Goal: Task Accomplishment & Management: Use online tool/utility

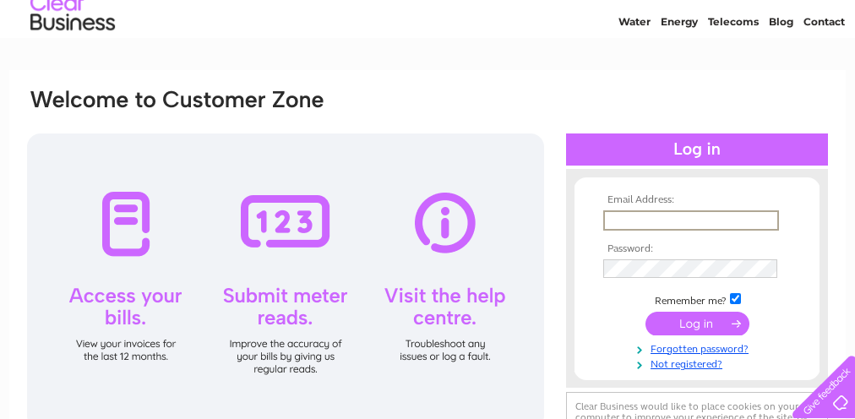
scroll to position [58, 0]
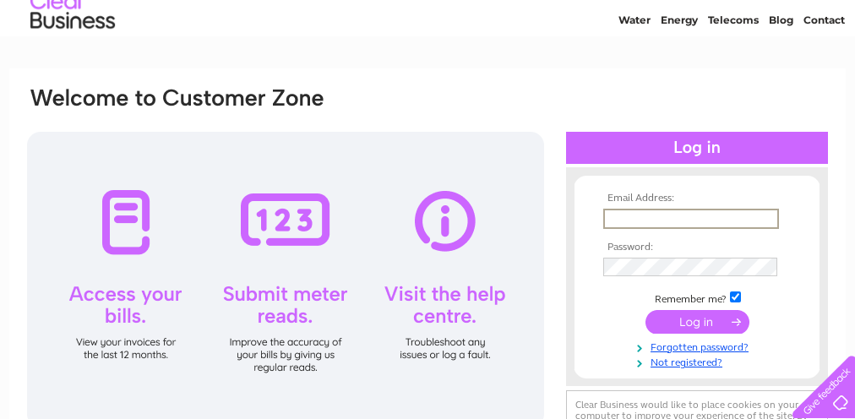
click at [647, 221] on input "text" at bounding box center [691, 219] width 176 height 20
type input "donald.h.robertson@gmail.com"
click at [699, 319] on input "submit" at bounding box center [697, 322] width 104 height 24
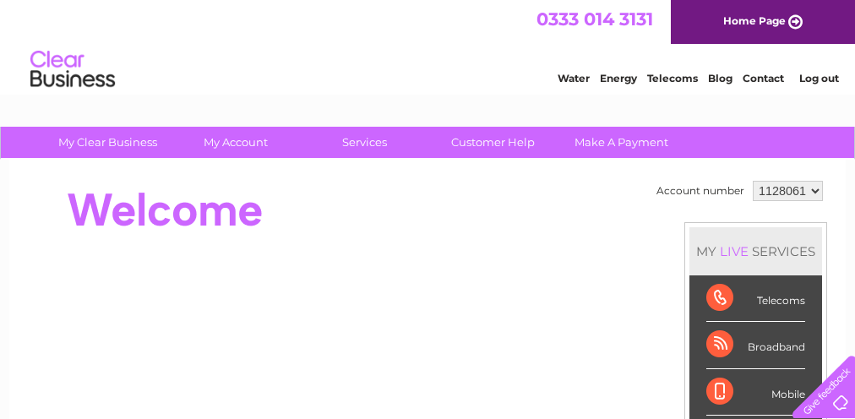
click at [571, 78] on link "Water" at bounding box center [574, 78] width 32 height 13
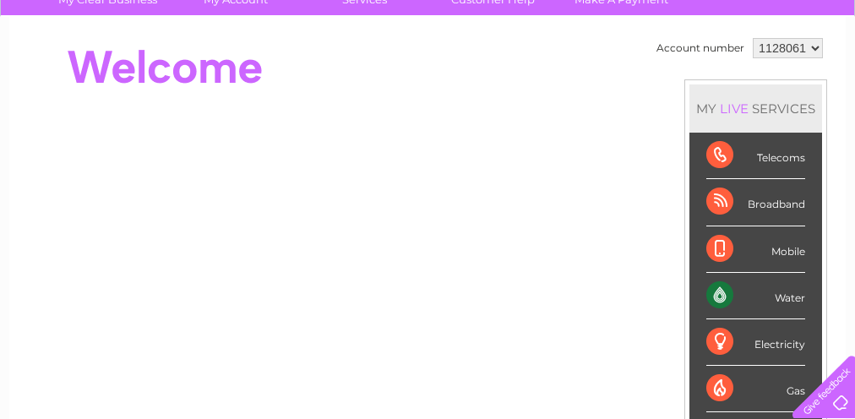
scroll to position [144, 0]
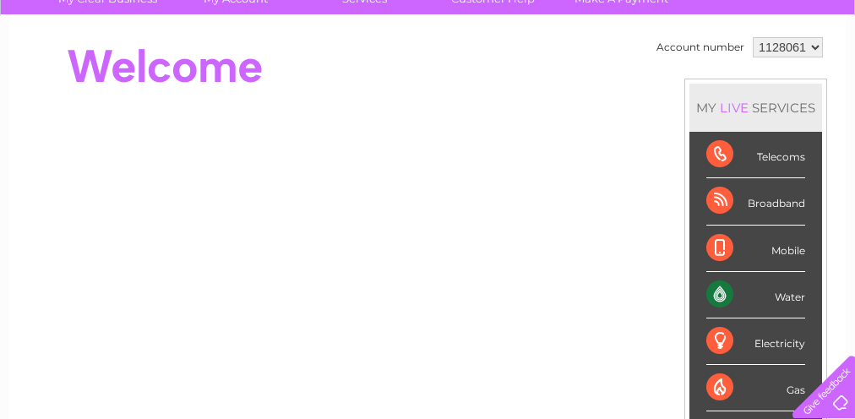
click at [794, 291] on div "Water" at bounding box center [755, 295] width 99 height 46
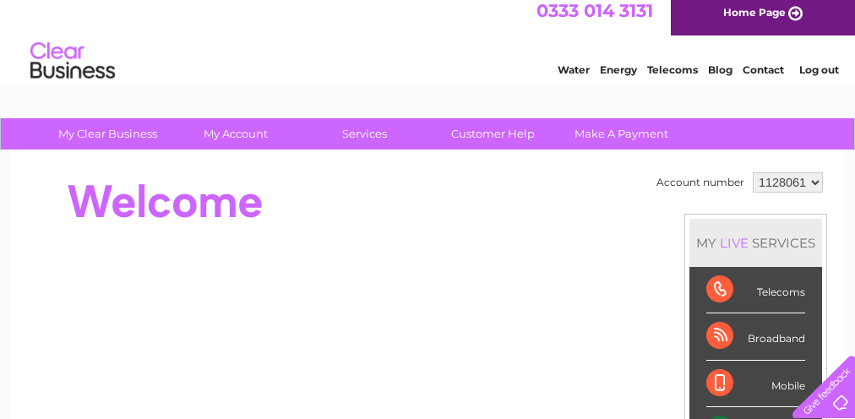
scroll to position [8, 0]
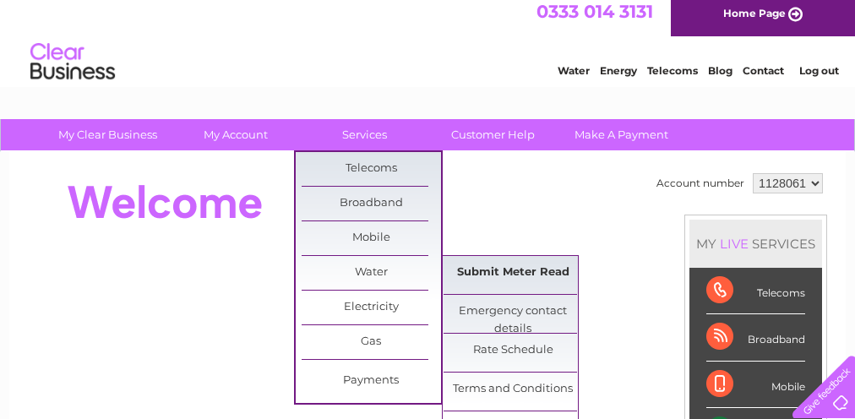
click at [528, 269] on link "Submit Meter Read" at bounding box center [513, 273] width 139 height 34
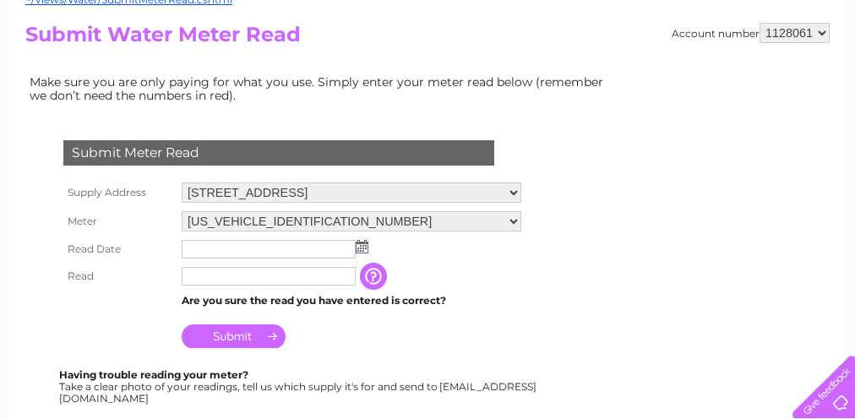
scroll to position [189, 0]
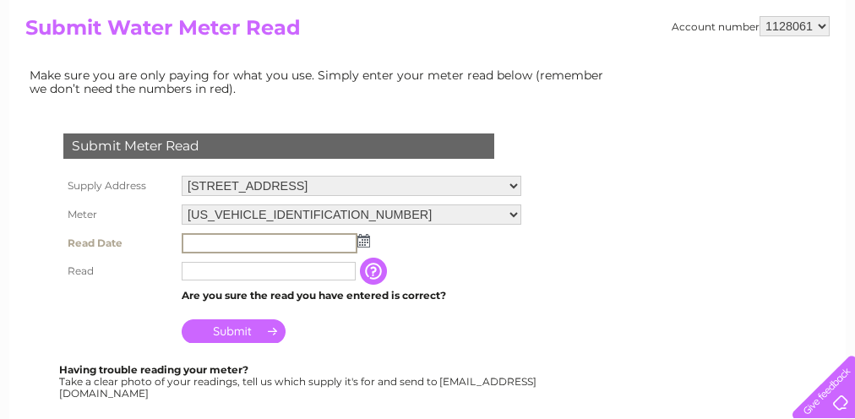
click at [284, 235] on input "text" at bounding box center [270, 243] width 176 height 20
click at [253, 233] on input "text" at bounding box center [270, 243] width 176 height 20
click at [253, 235] on input "text" at bounding box center [270, 243] width 176 height 20
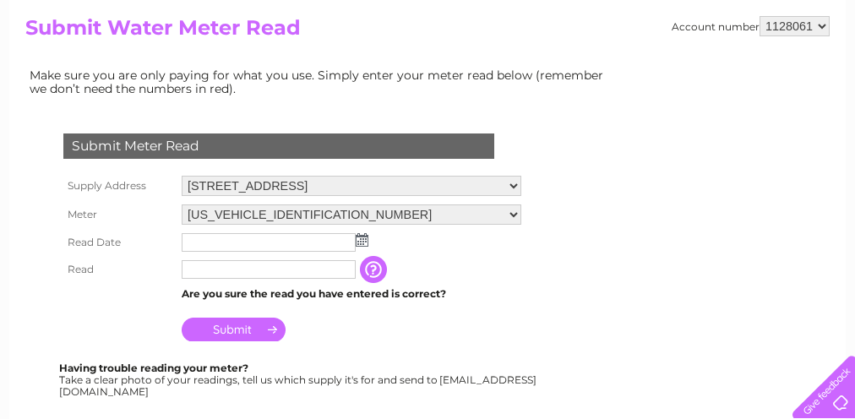
click at [365, 233] on img at bounding box center [362, 240] width 13 height 14
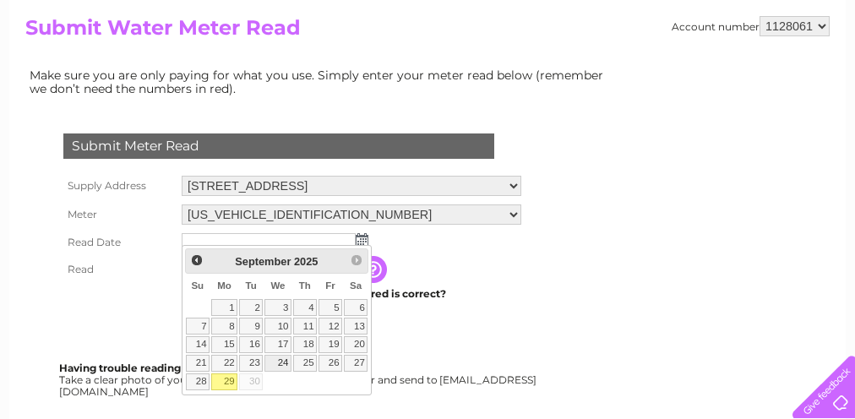
click at [285, 356] on link "24" at bounding box center [277, 363] width 27 height 17
type input "2025/09/24"
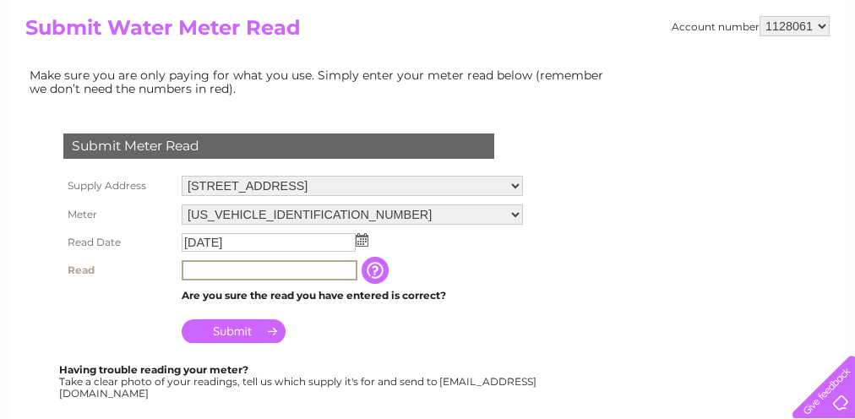
click at [281, 266] on input "text" at bounding box center [270, 270] width 176 height 20
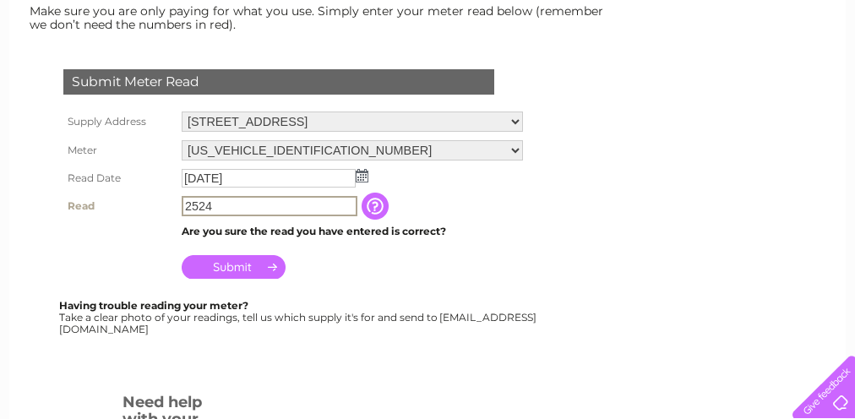
scroll to position [258, 0]
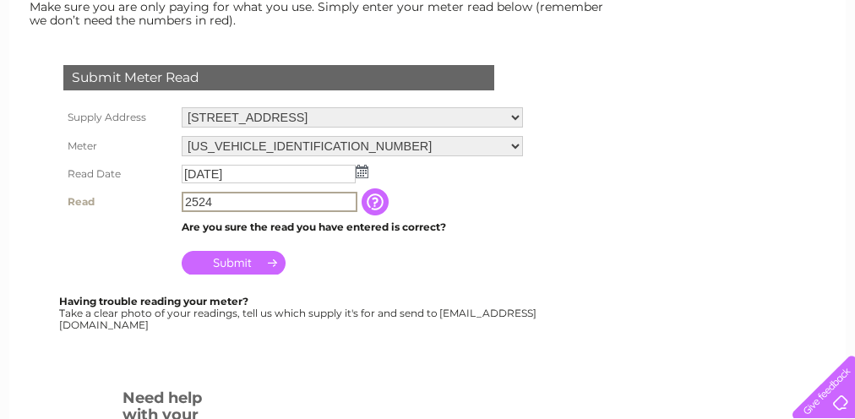
click at [233, 255] on input "Submit" at bounding box center [234, 263] width 104 height 24
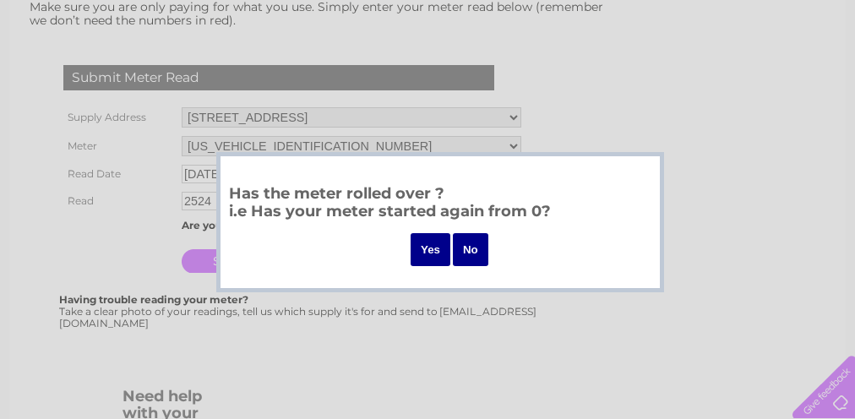
click at [465, 246] on input "No" at bounding box center [470, 249] width 35 height 33
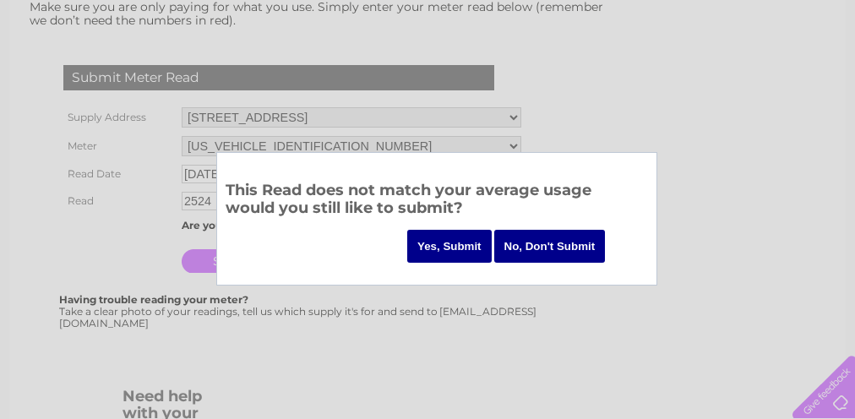
click at [537, 245] on input "No, Don't Submit" at bounding box center [550, 246] width 112 height 33
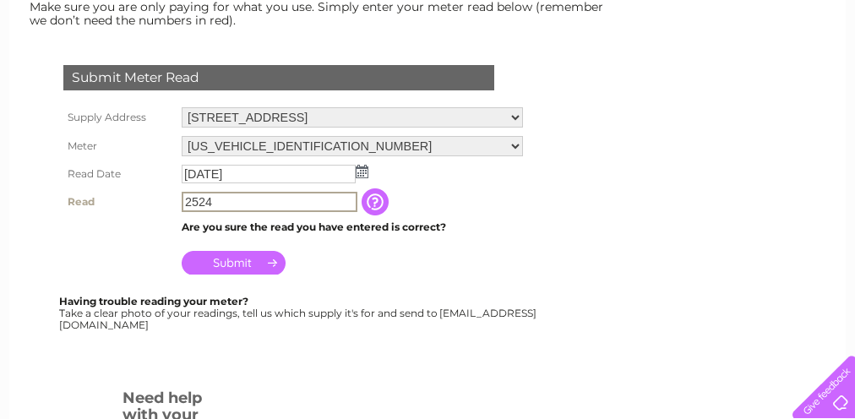
click at [185, 193] on input "2524" at bounding box center [270, 202] width 176 height 20
click at [226, 197] on input "02524" at bounding box center [270, 202] width 176 height 20
type input "02526"
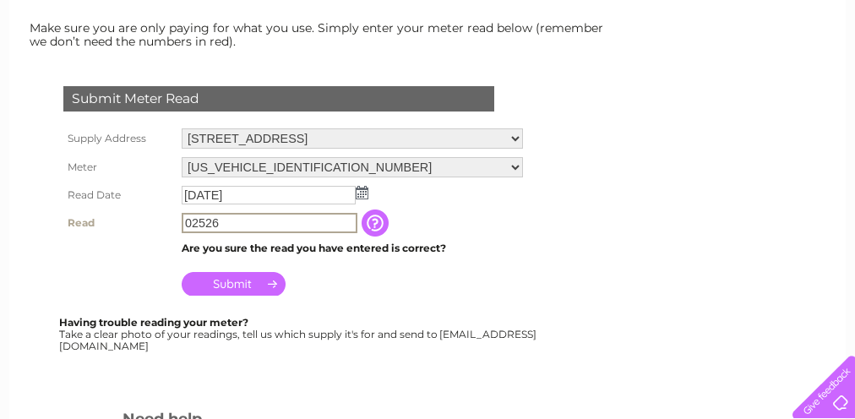
scroll to position [240, 0]
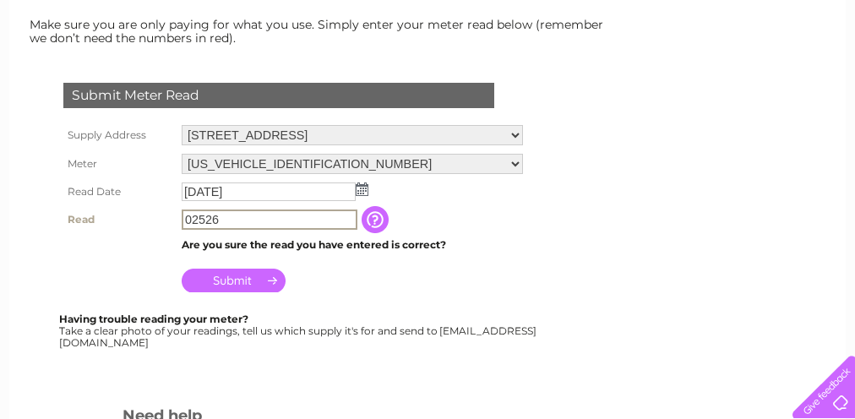
drag, startPoint x: 226, startPoint y: 215, endPoint x: 168, endPoint y: 213, distance: 57.5
click at [168, 213] on tr "Read 02526 The reading you have just taken from your water meter. Our records i…" at bounding box center [293, 219] width 468 height 29
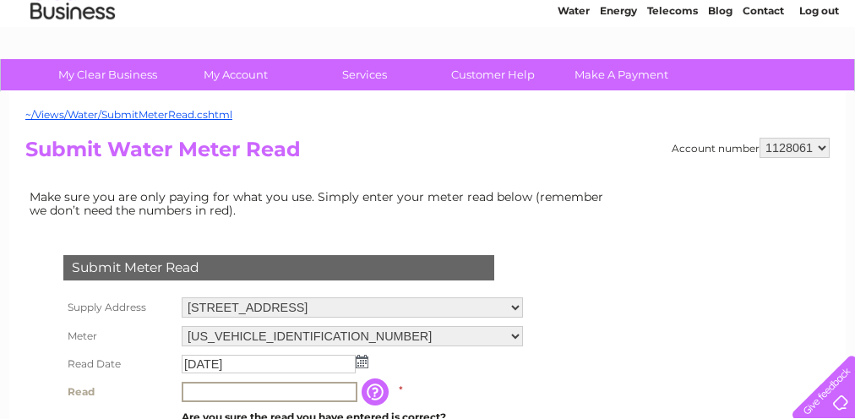
scroll to position [67, 0]
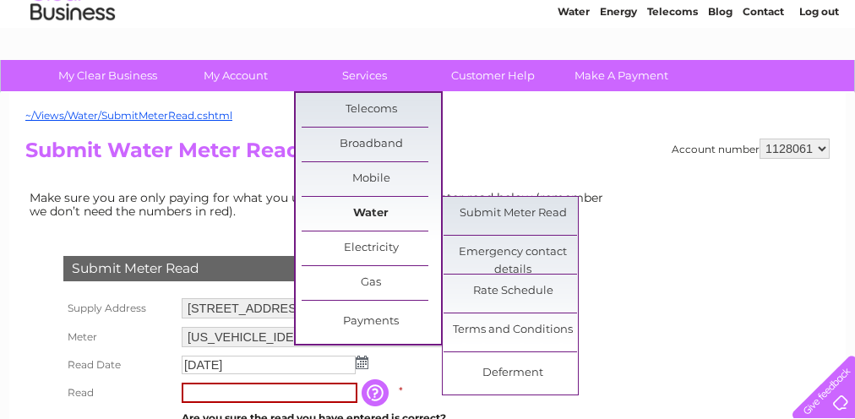
click at [377, 206] on link "Water" at bounding box center [371, 214] width 139 height 34
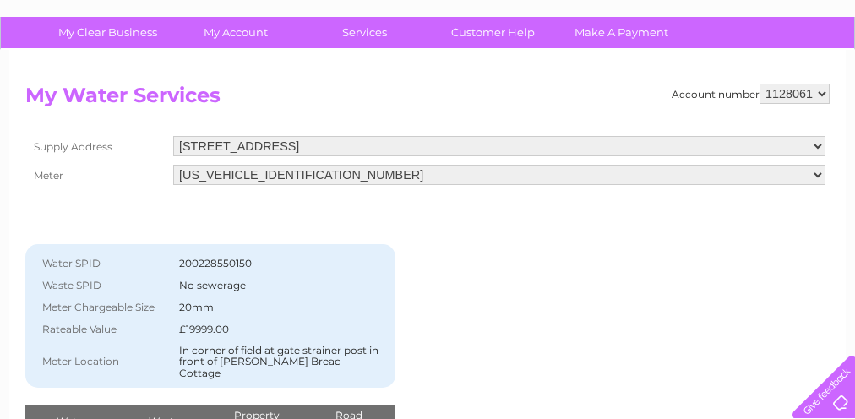
scroll to position [125, 0]
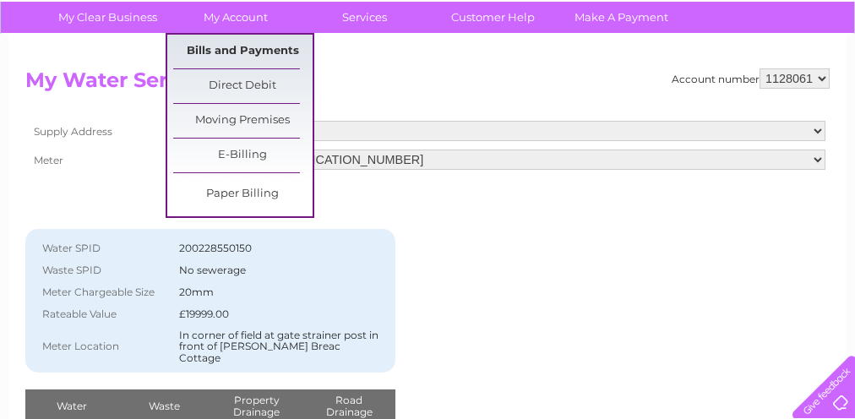
click at [253, 47] on link "Bills and Payments" at bounding box center [242, 52] width 139 height 34
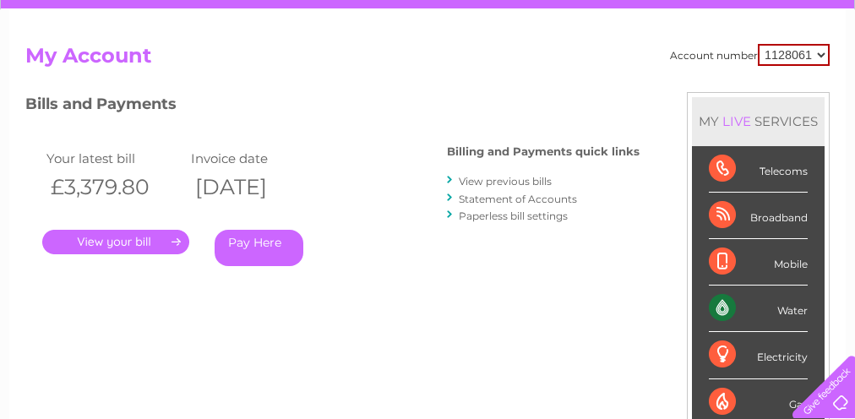
scroll to position [142, 0]
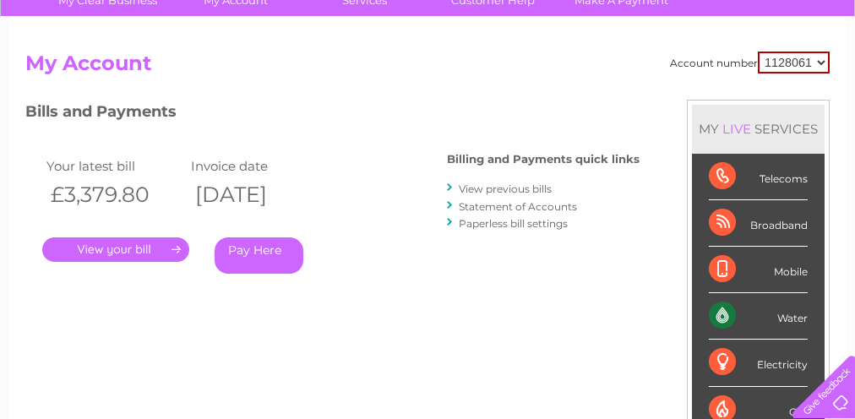
click at [520, 188] on link "View previous bills" at bounding box center [505, 188] width 93 height 13
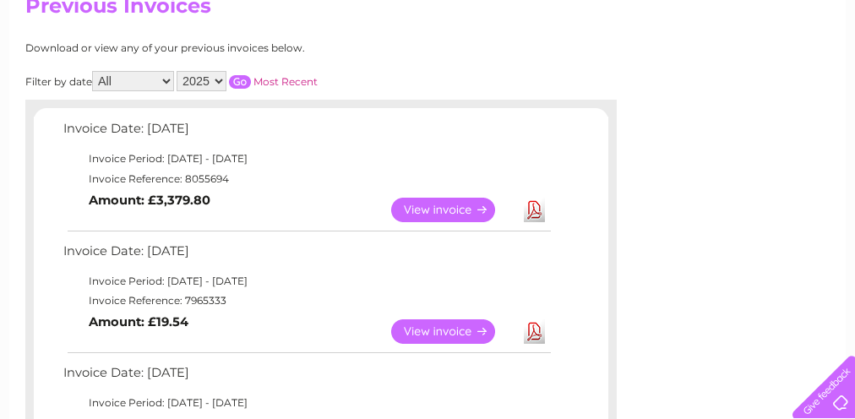
scroll to position [199, 0]
click at [452, 204] on link "View" at bounding box center [453, 210] width 124 height 24
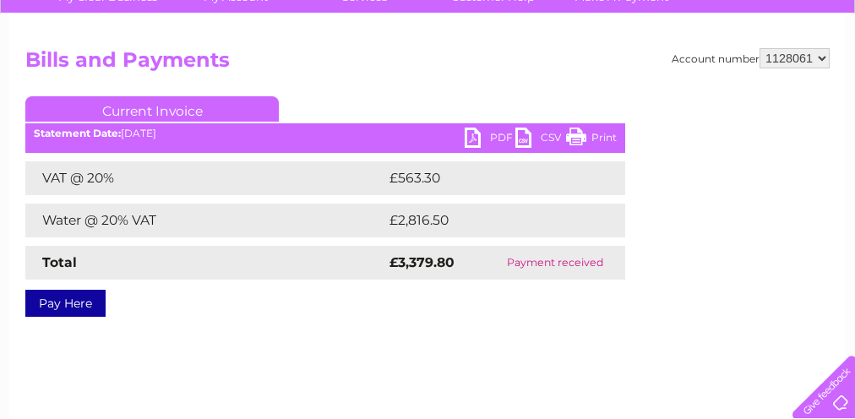
scroll to position [146, 0]
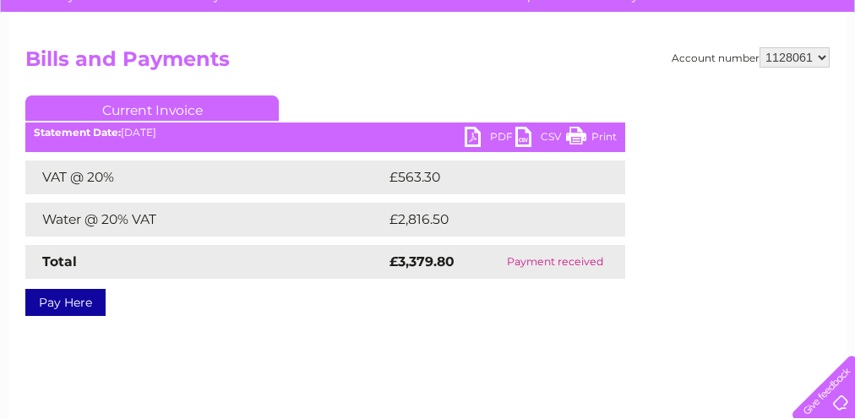
click at [492, 134] on link "PDF" at bounding box center [490, 139] width 51 height 24
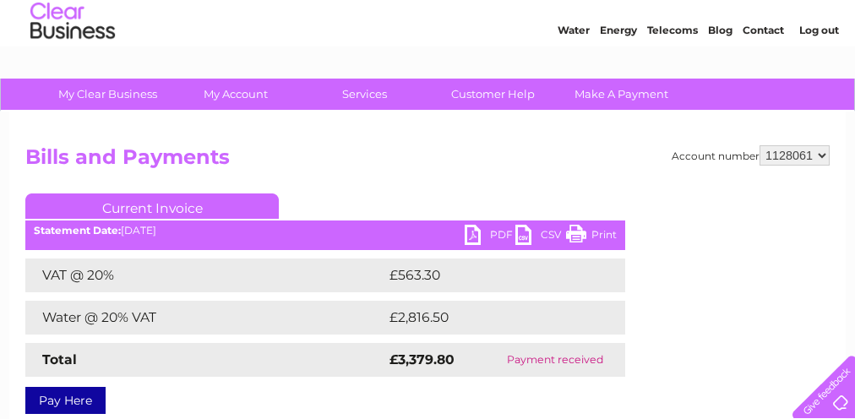
scroll to position [50, 0]
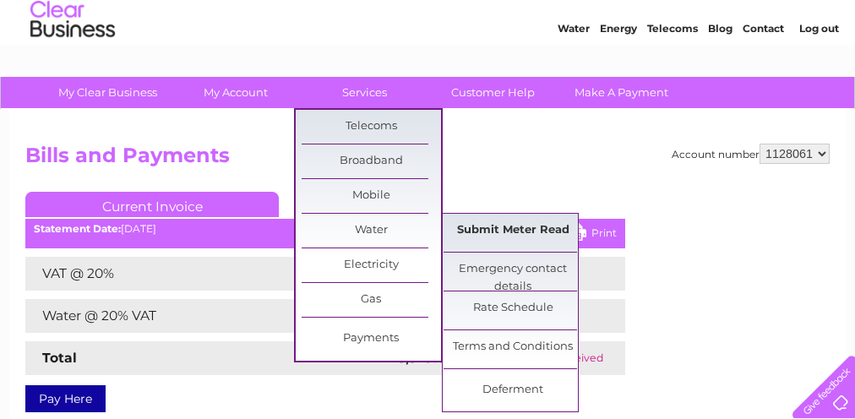
click at [536, 226] on link "Submit Meter Read" at bounding box center [513, 231] width 139 height 34
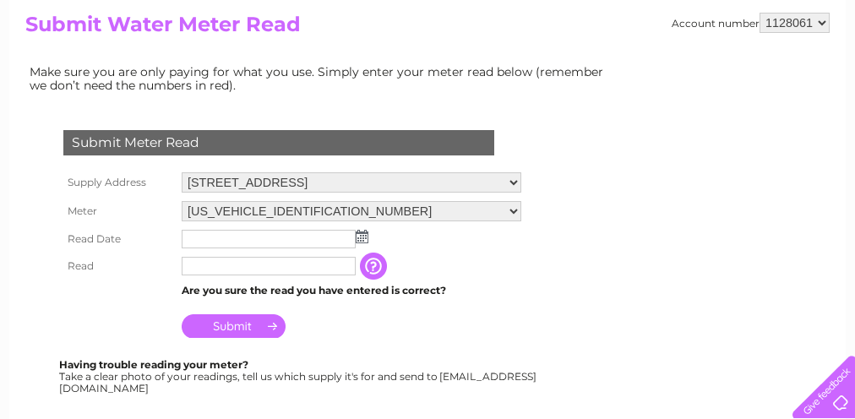
scroll to position [194, 0]
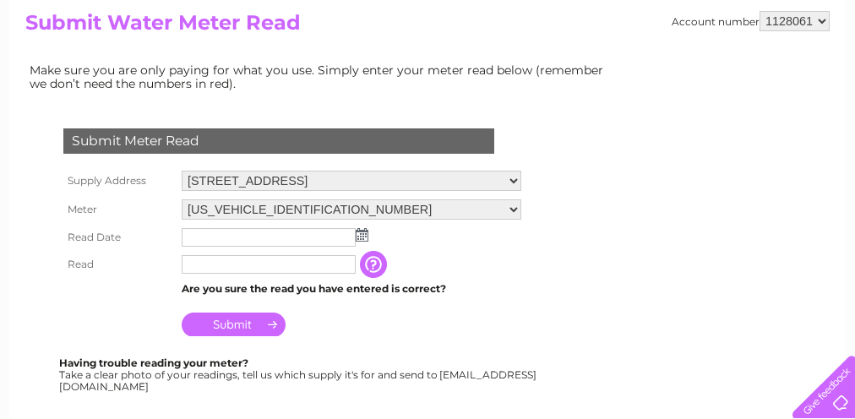
click at [373, 256] on input "button" at bounding box center [375, 264] width 30 height 27
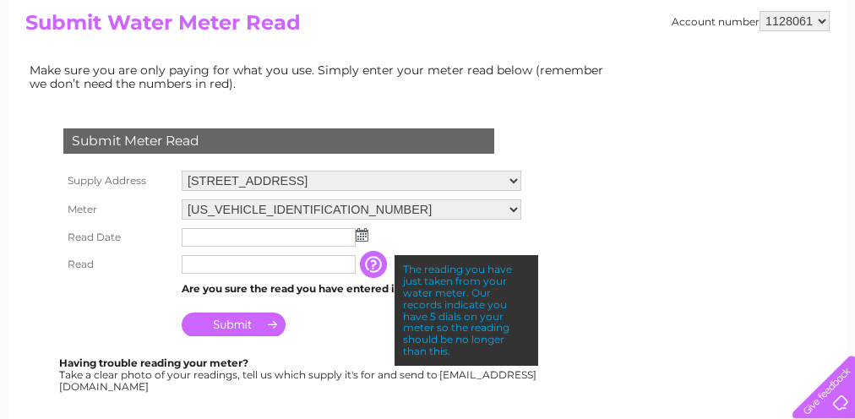
click at [375, 254] on input "button" at bounding box center [375, 264] width 30 height 27
click at [585, 348] on form "Submit Meter Read Supply Address [STREET_ADDRESS] Meter [US_VEHICLE_IDENTIFICAT…" at bounding box center [320, 363] width 591 height 536
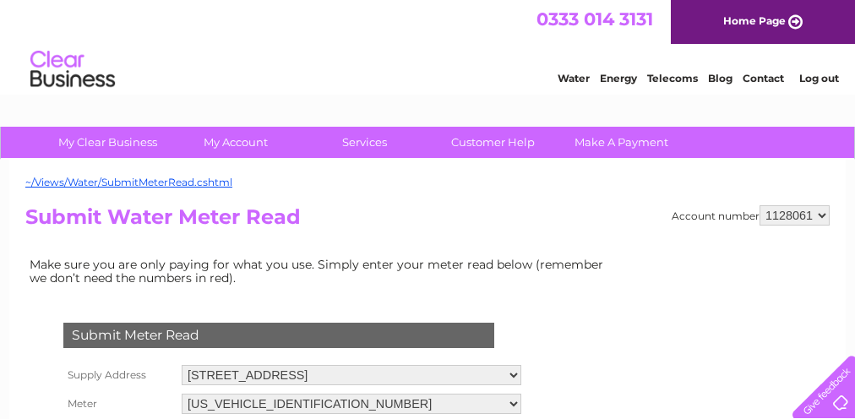
scroll to position [0, 0]
click at [818, 77] on link "Log out" at bounding box center [819, 78] width 40 height 13
